Goal: Transaction & Acquisition: Purchase product/service

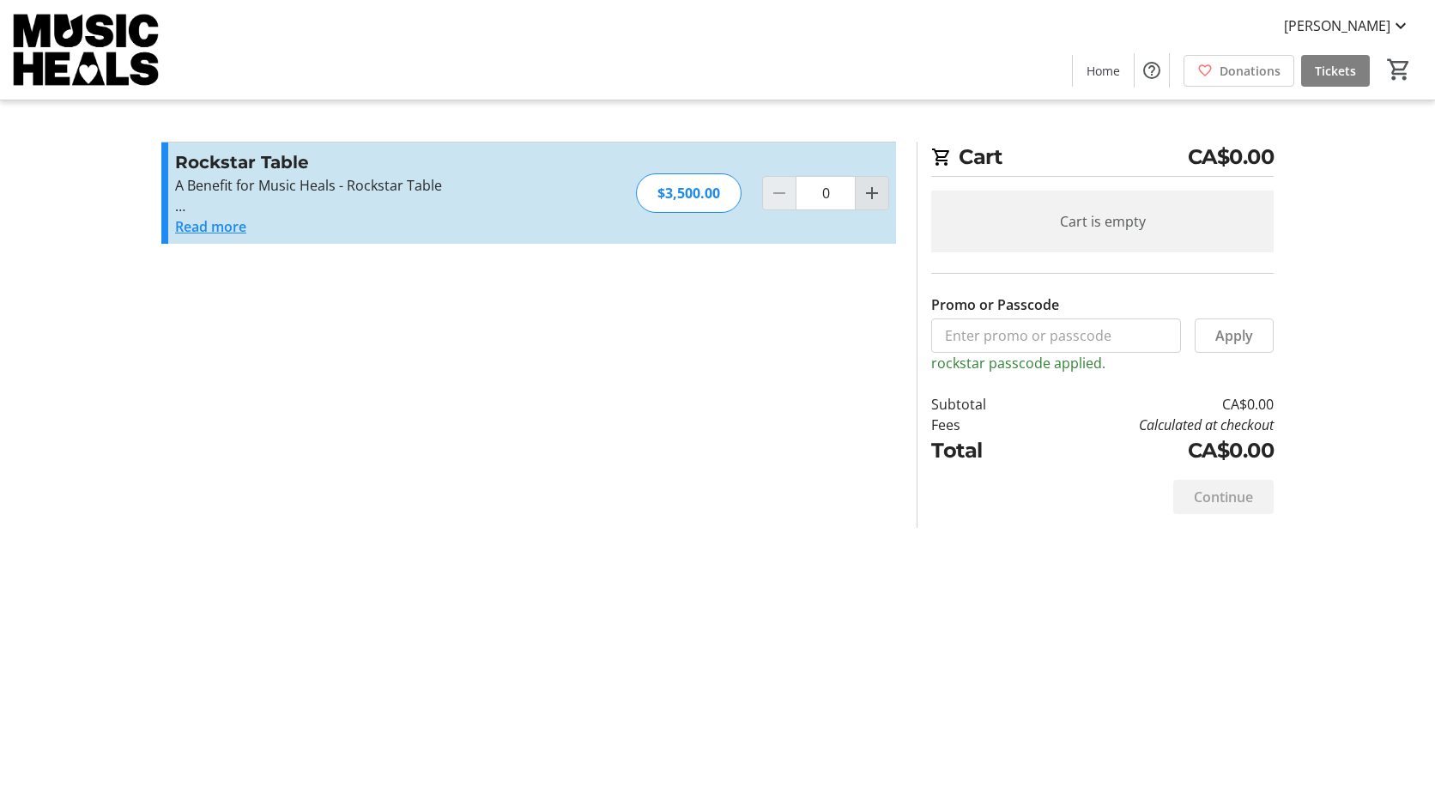
click at [876, 191] on mat-icon "Increment by one" at bounding box center [872, 193] width 21 height 21
type input "1"
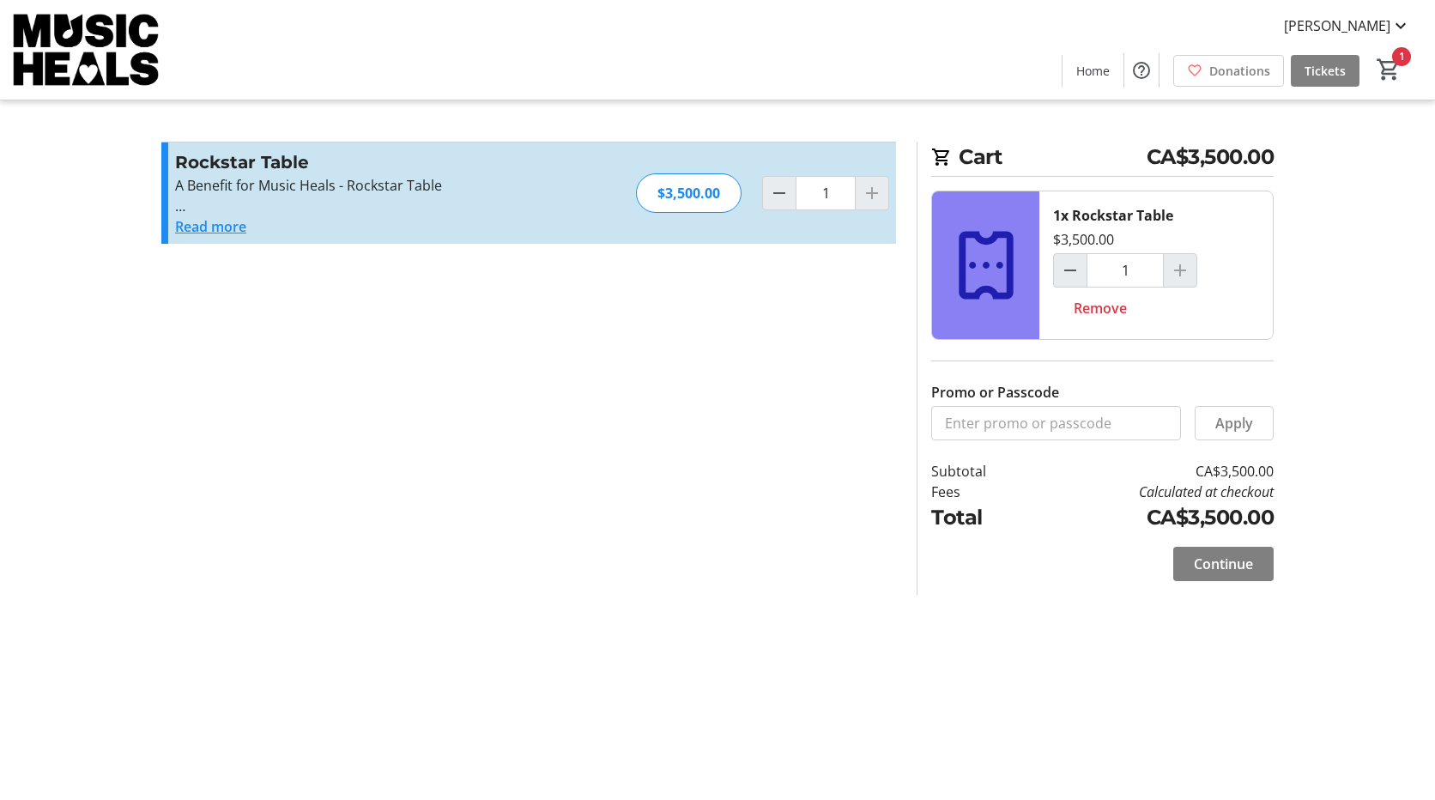
click at [658, 487] on section "Promo or Passcode Apply Rockstar Table A Benefit for Music Heals - Rockstar Tab…" at bounding box center [528, 368] width 755 height 453
drag, startPoint x: 1232, startPoint y: 564, endPoint x: 1232, endPoint y: 641, distance: 77.2
click at [1232, 641] on div "Cart CA$3,500.00 1x Rockstar Table $3,500.00 1 Remove Promo or Passcode Apply S…" at bounding box center [717, 400] width 1133 height 800
click at [1225, 556] on span "Continue" at bounding box center [1223, 564] width 59 height 21
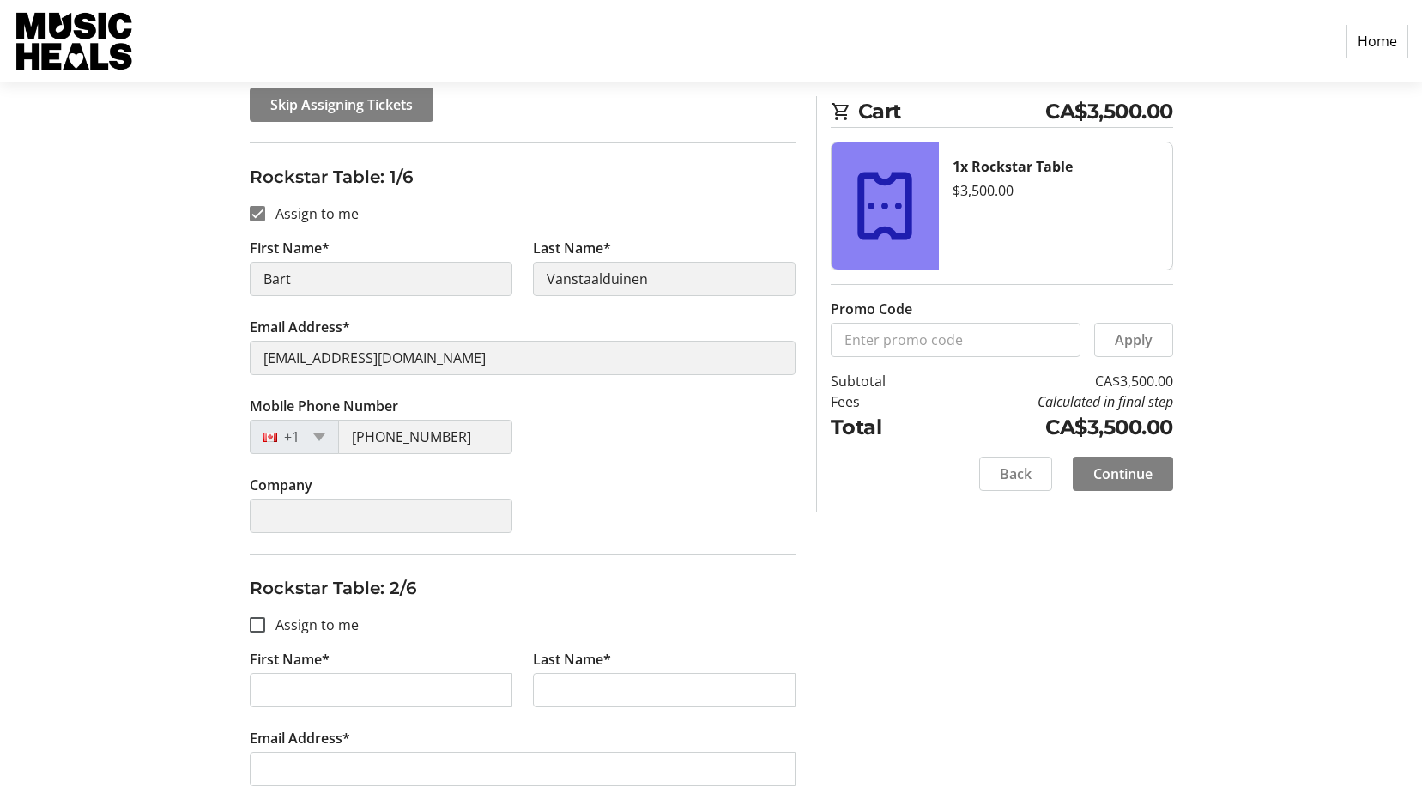
scroll to position [257, 0]
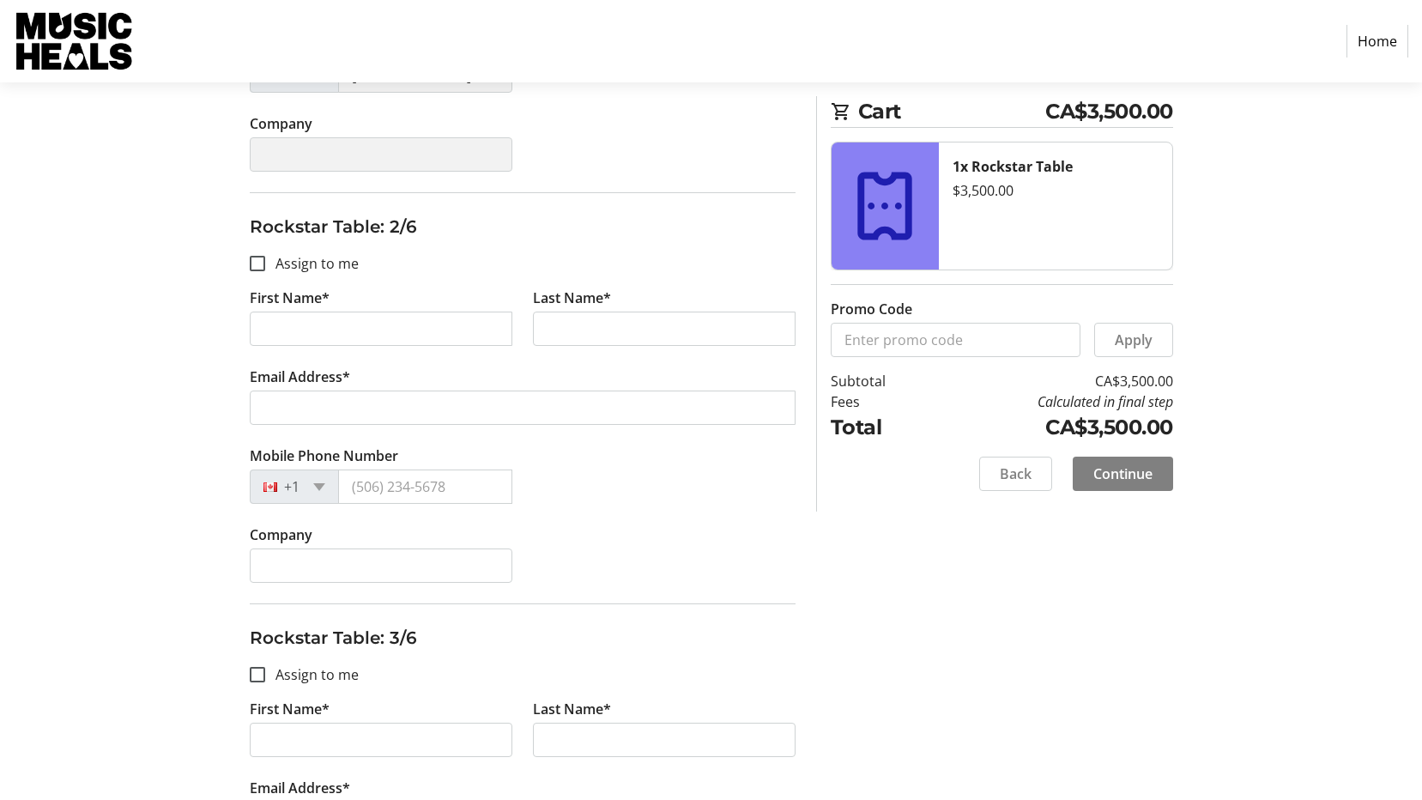
scroll to position [601, 0]
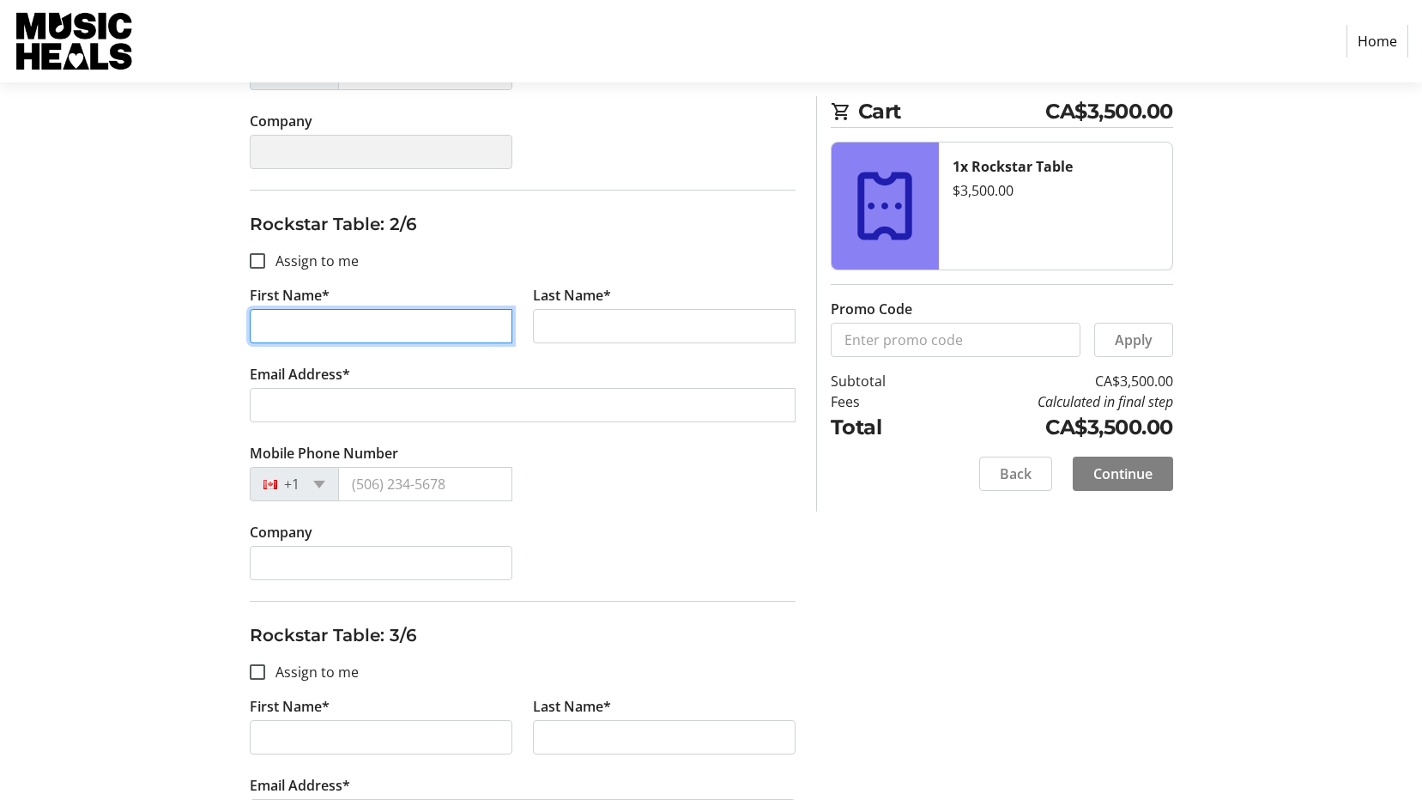
click at [362, 336] on input "First Name*" at bounding box center [381, 326] width 263 height 34
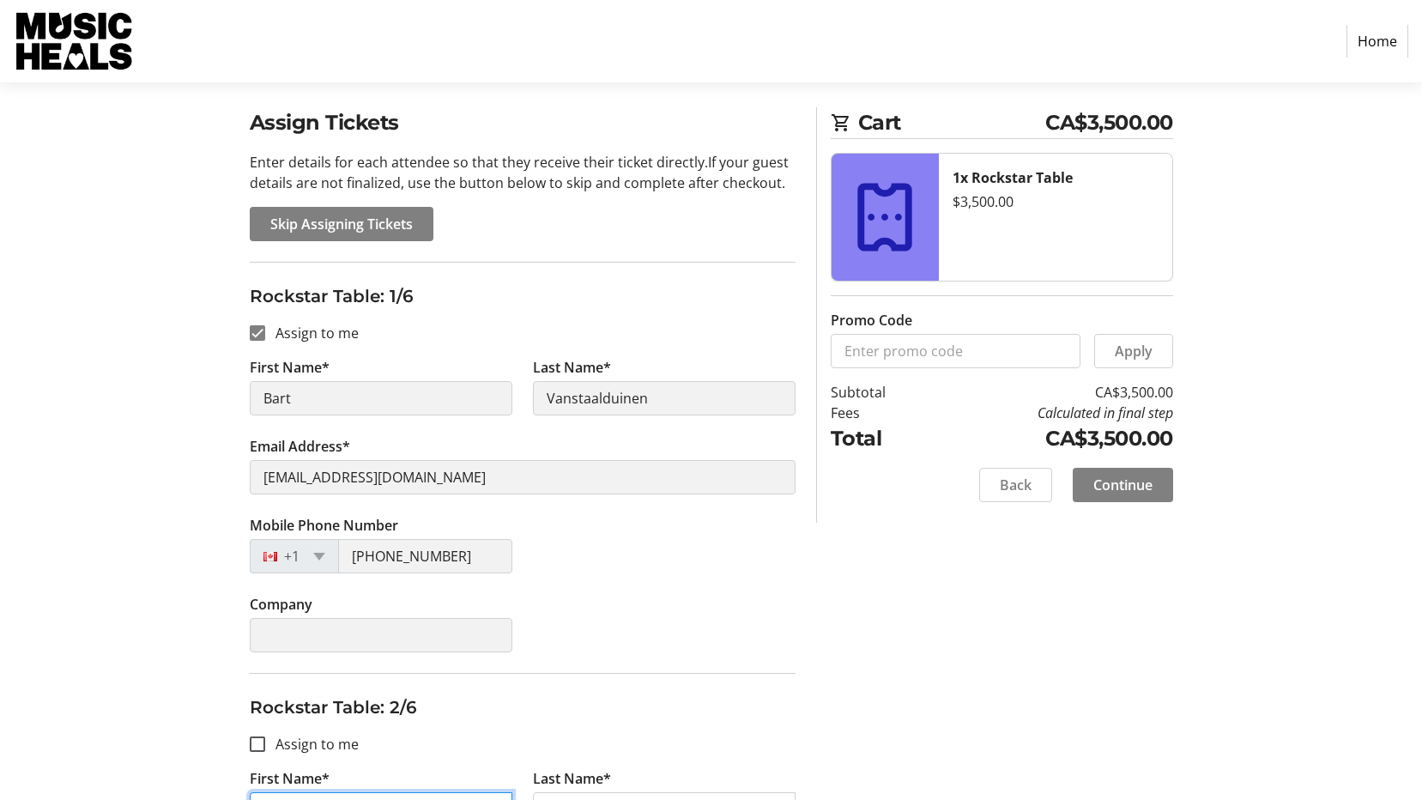
scroll to position [86, 0]
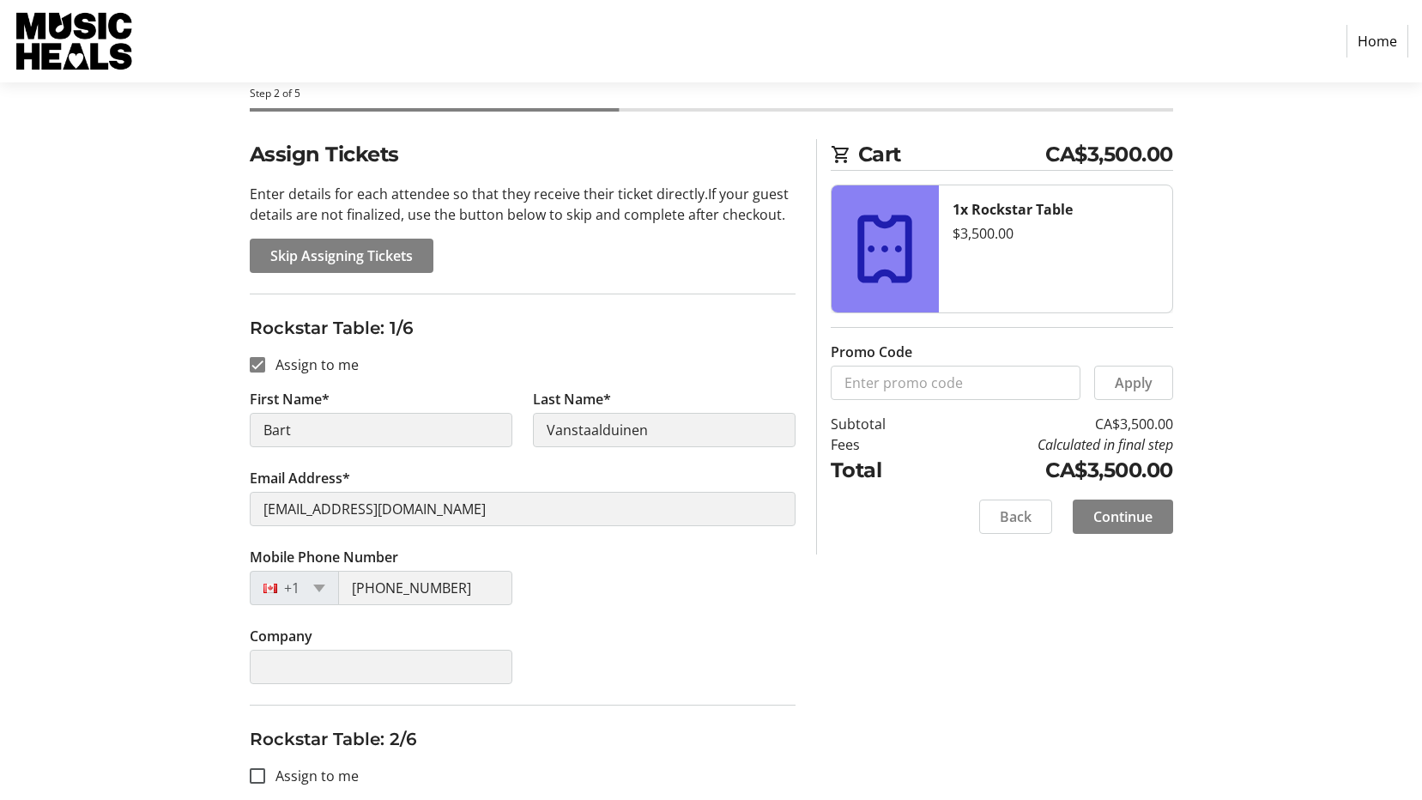
click at [741, 638] on div "Company" at bounding box center [522, 665] width 566 height 79
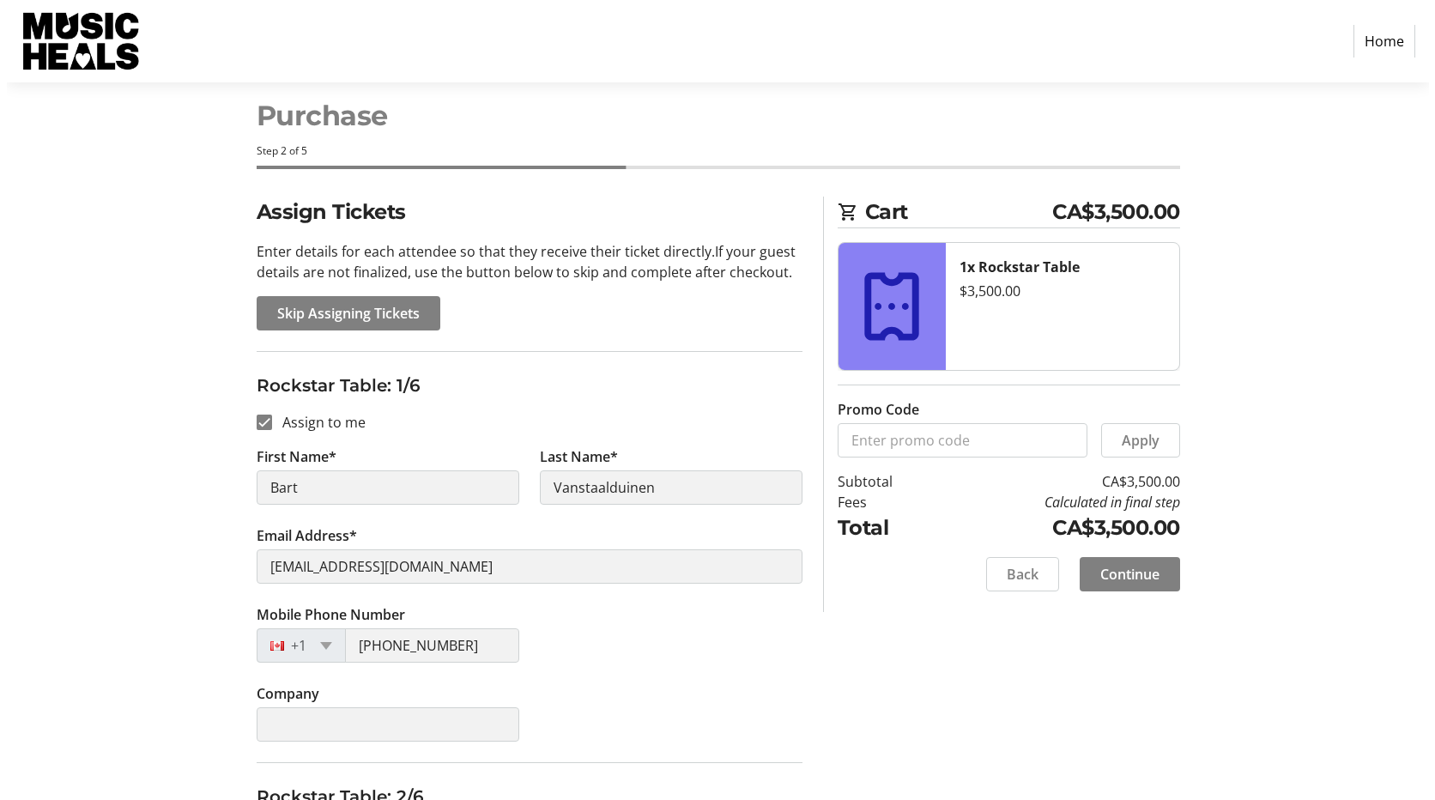
scroll to position [0, 0]
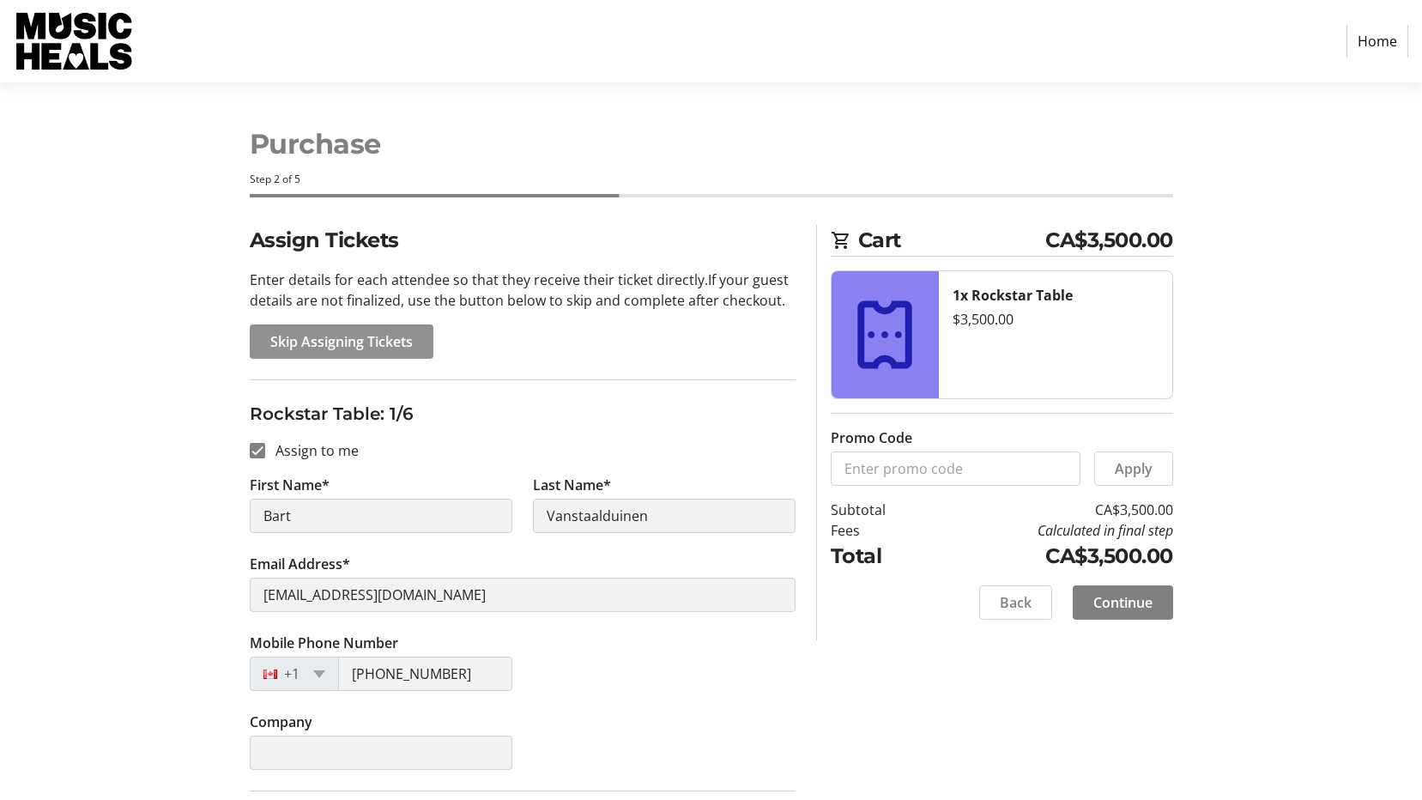
click at [354, 345] on span "Skip Assigning Tickets" at bounding box center [341, 341] width 142 height 21
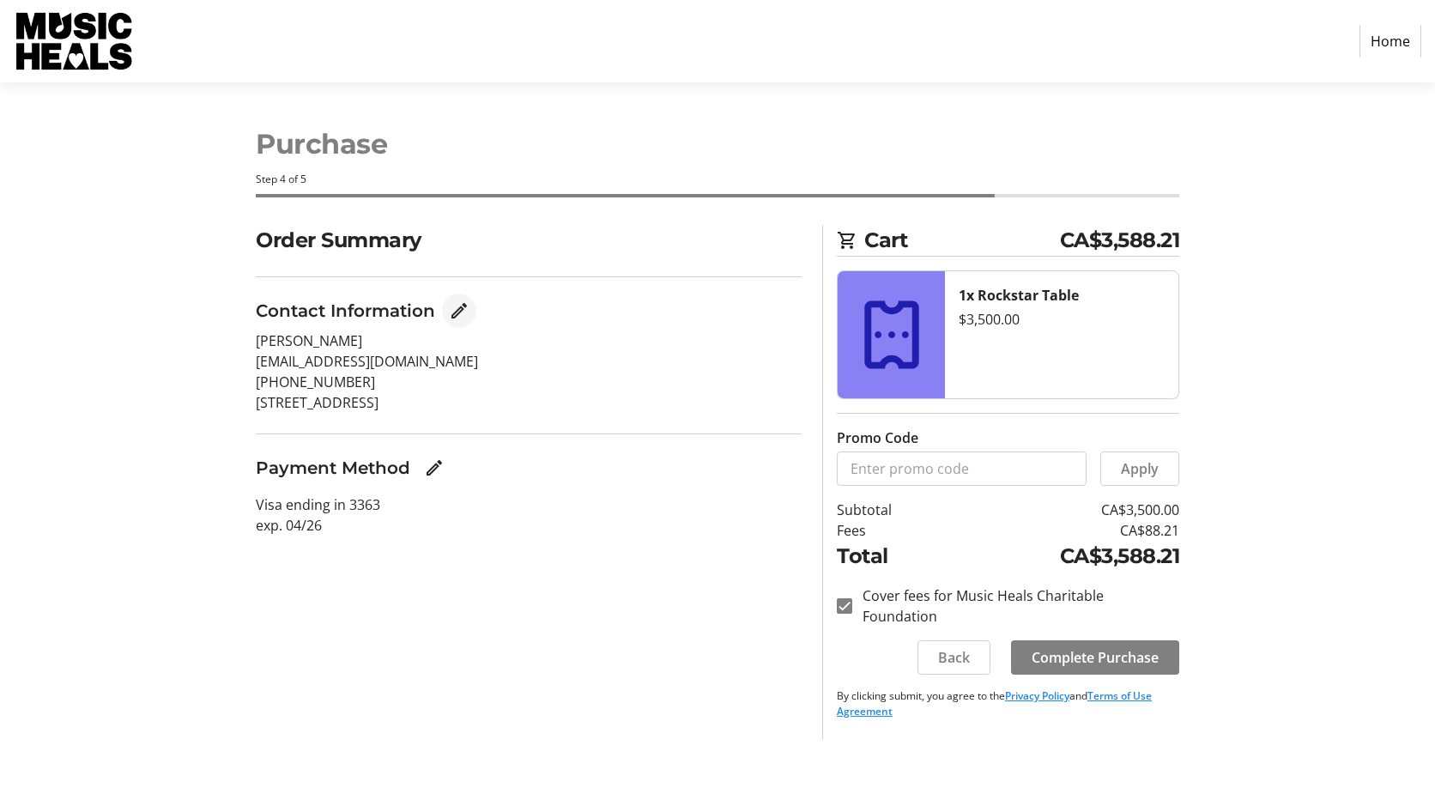
click at [464, 312] on mat-icon "Edit Contact Information" at bounding box center [459, 310] width 21 height 21
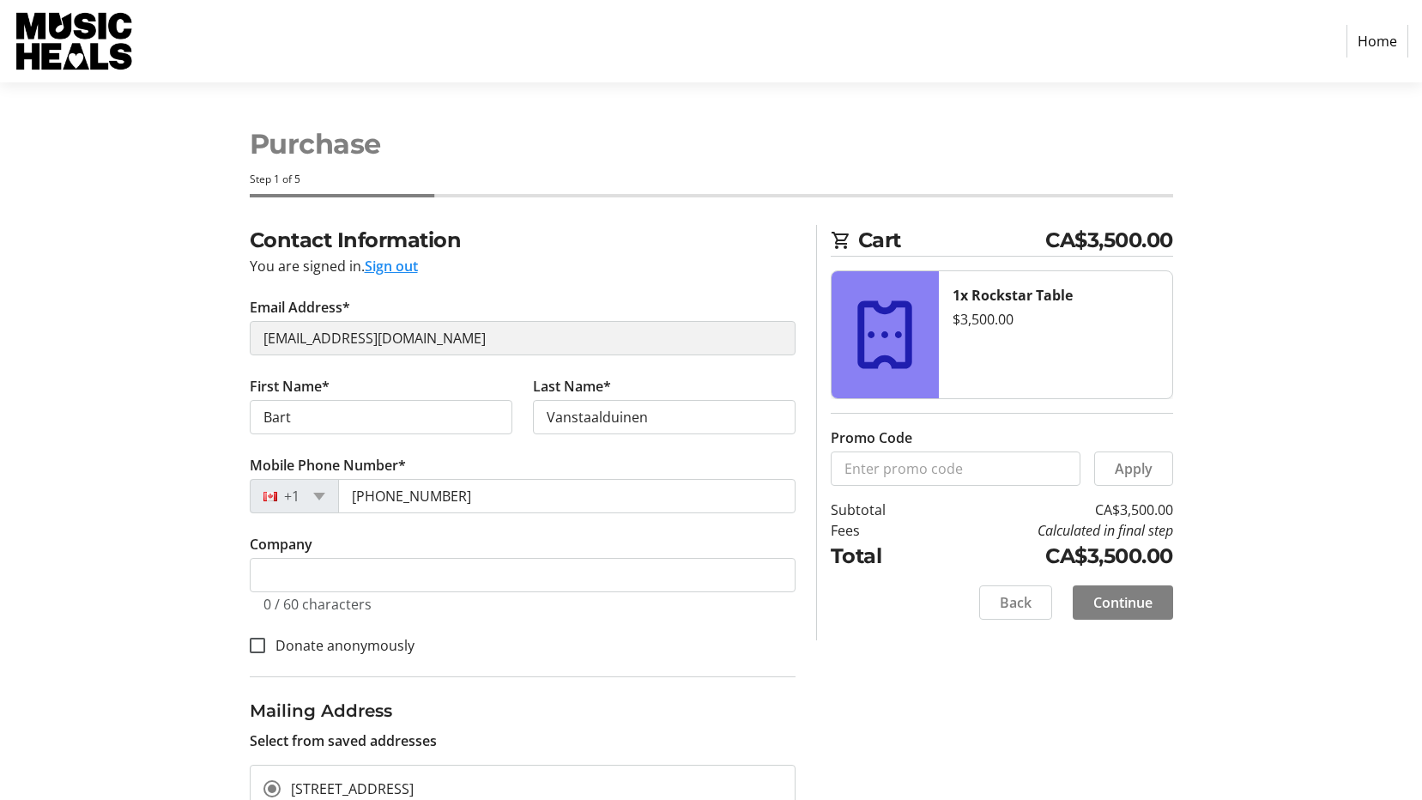
click at [369, 549] on tr-form-field "Company 0 / 60 characters" at bounding box center [523, 584] width 546 height 100
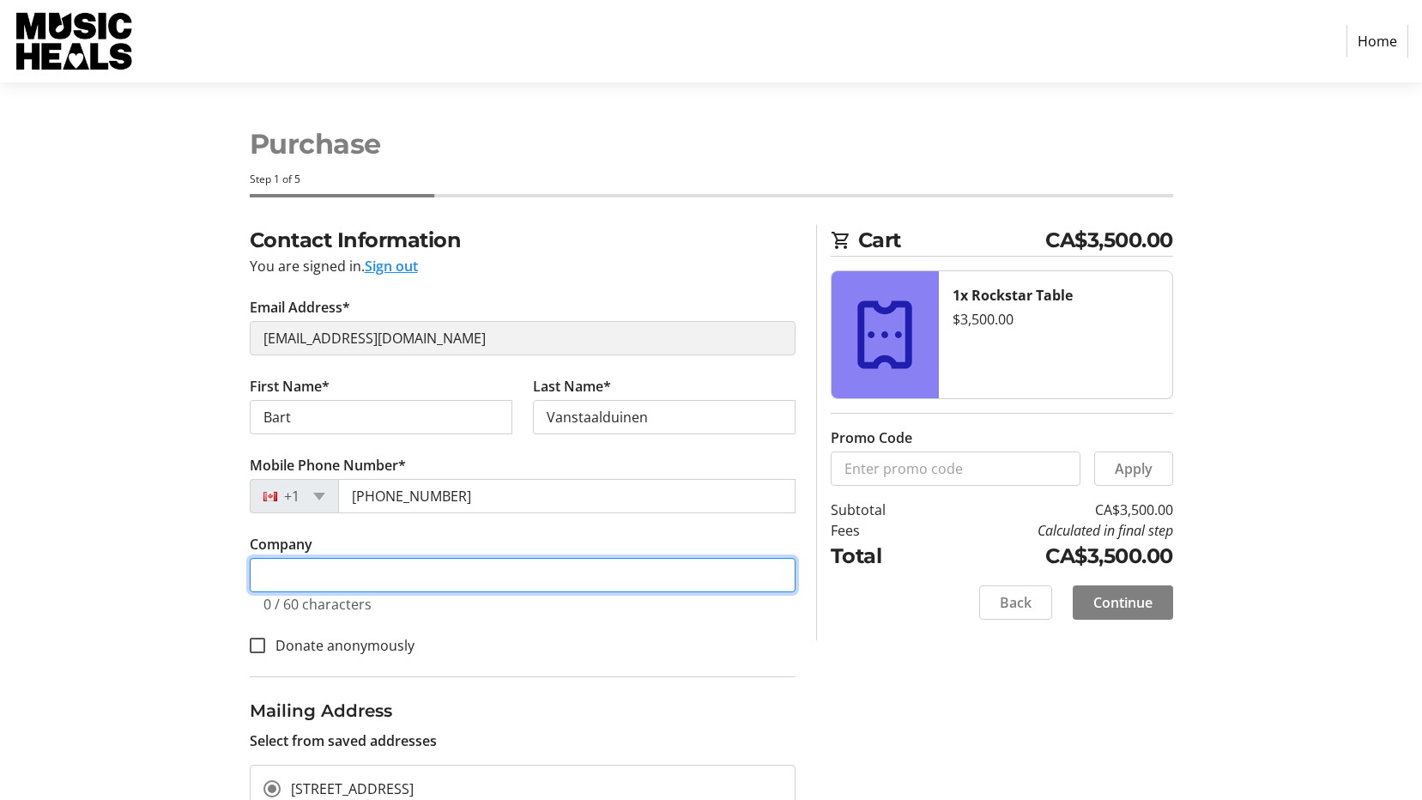
click at [368, 566] on input "Company" at bounding box center [523, 575] width 546 height 34
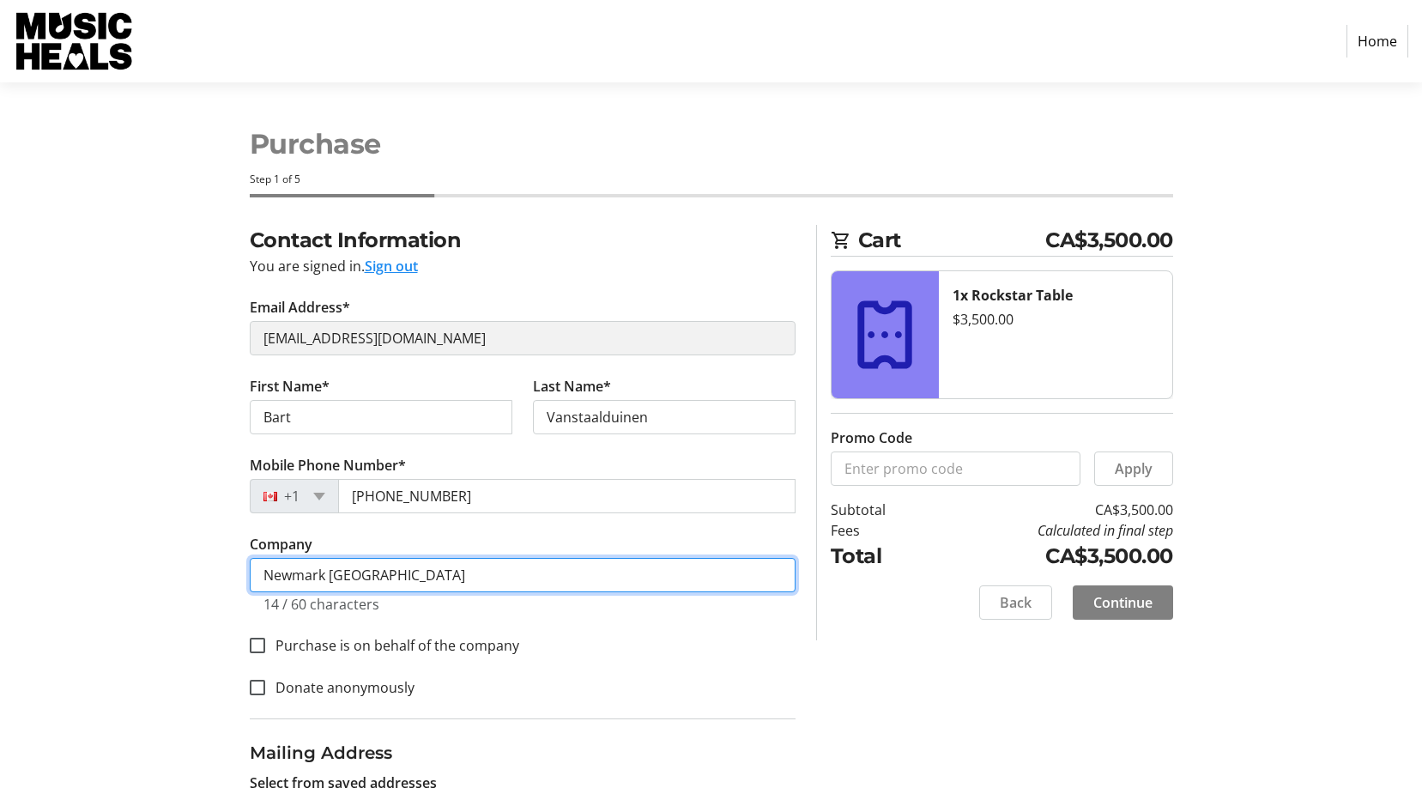
drag, startPoint x: 326, startPoint y: 570, endPoint x: 555, endPoint y: 576, distance: 229.2
click at [555, 576] on input "Newmark [GEOGRAPHIC_DATA]" at bounding box center [523, 575] width 546 height 34
type input "Newmark"
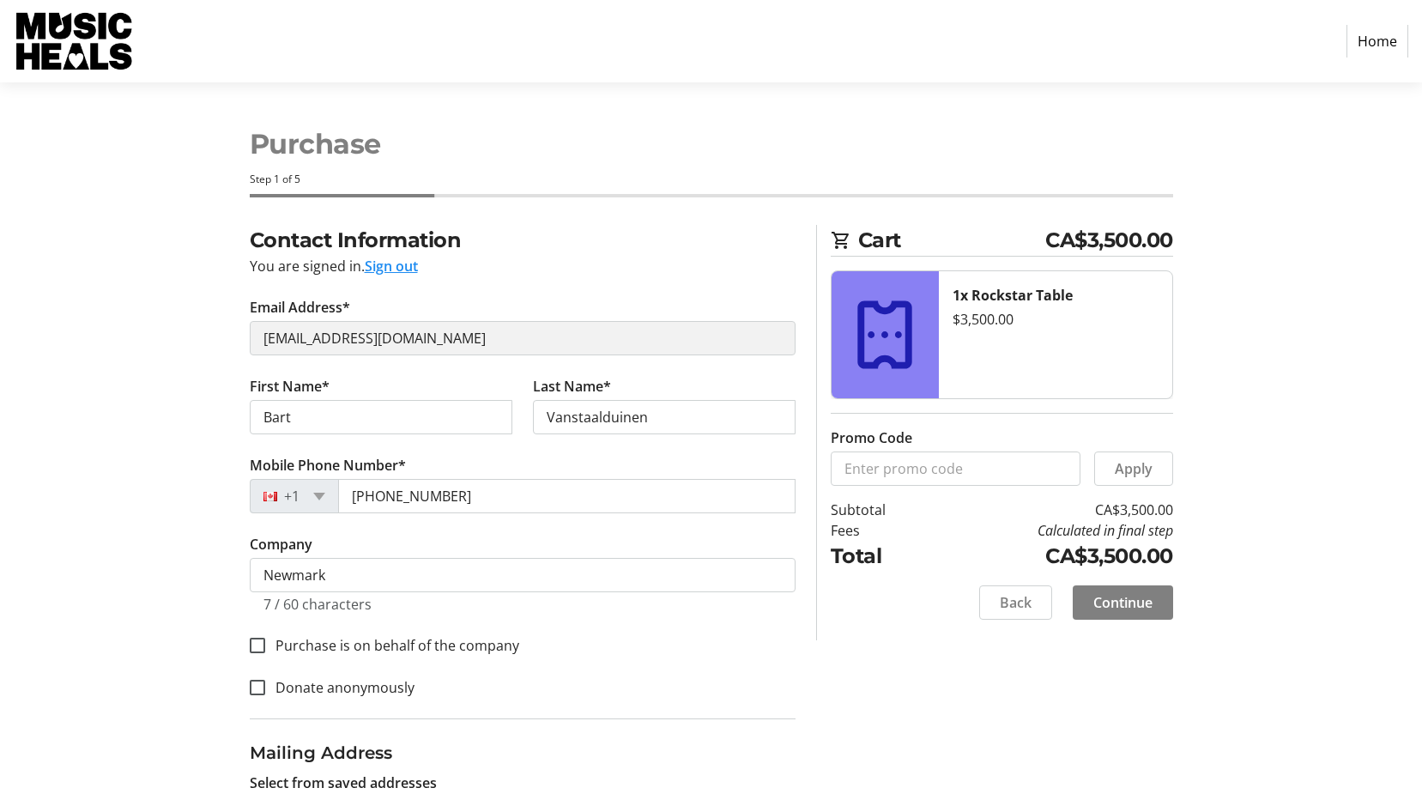
click at [871, 627] on section "Cart CA$3,500.00 1x Rockstar Table $3,500.00 Promo Code Apply Subtotal CA$3,500…" at bounding box center [1002, 432] width 342 height 415
click at [1135, 595] on span "Continue" at bounding box center [1122, 602] width 59 height 21
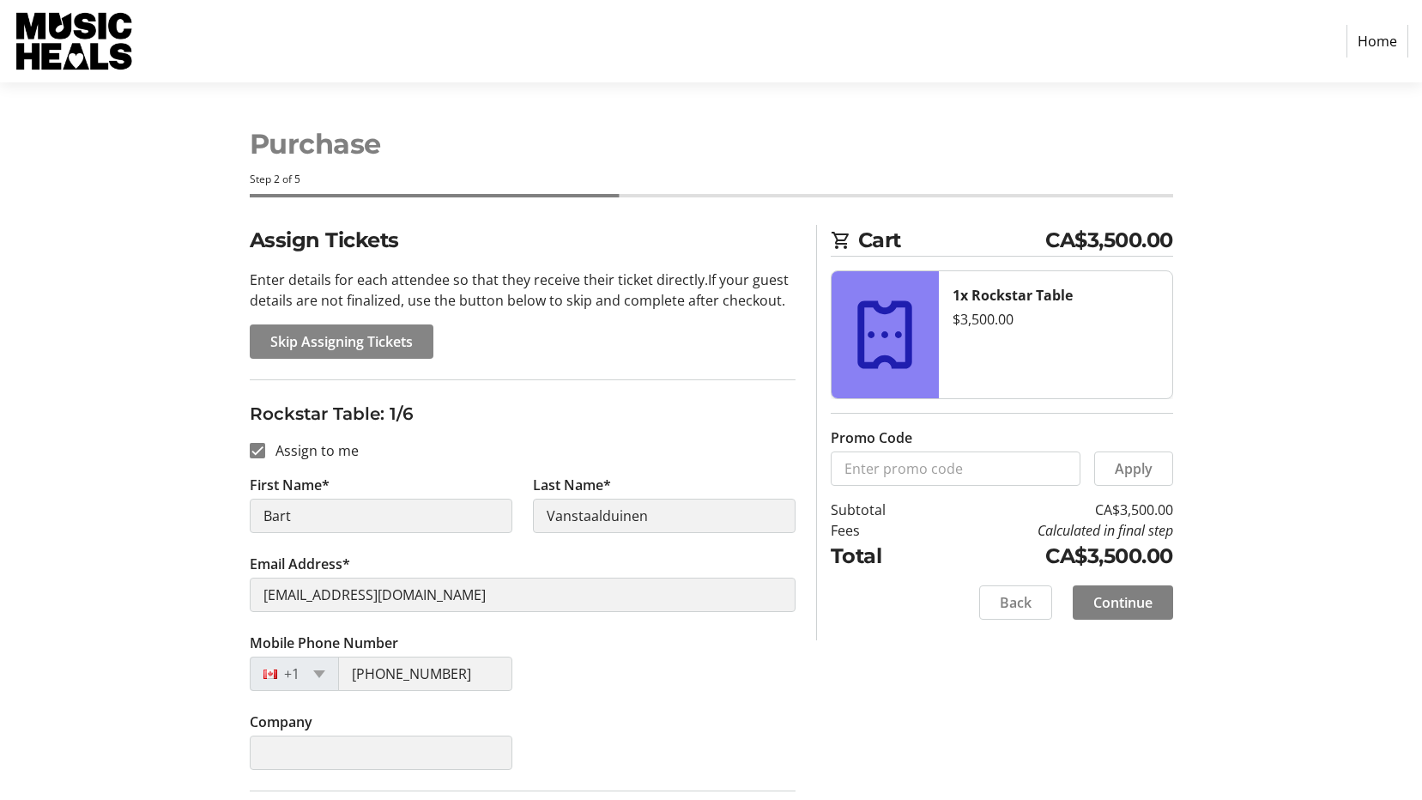
click at [398, 342] on span "Skip Assigning Tickets" at bounding box center [341, 341] width 142 height 21
